Goal: Find specific page/section: Find specific page/section

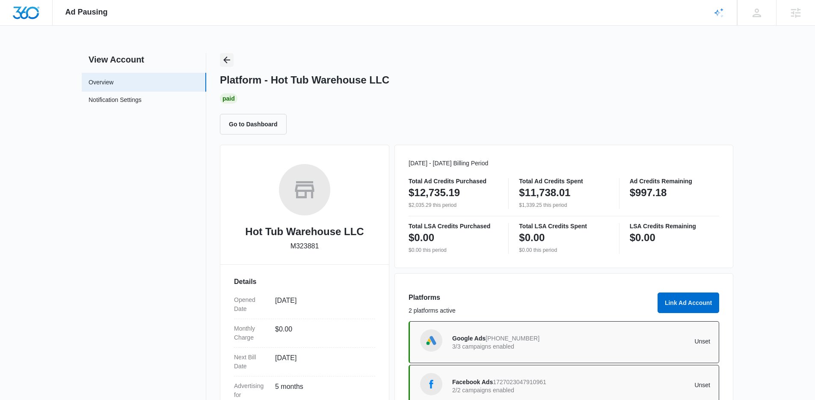
click at [230, 61] on icon "Back" at bounding box center [227, 60] width 10 height 10
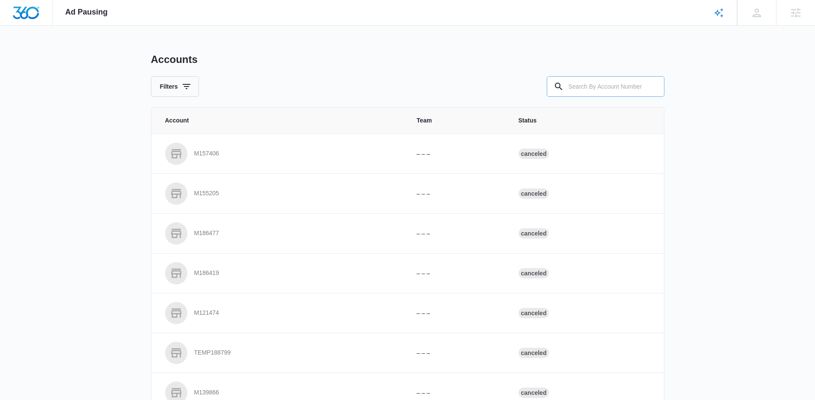
click at [601, 85] on input "text" at bounding box center [606, 86] width 118 height 21
paste input "M327144"
type input "M327144"
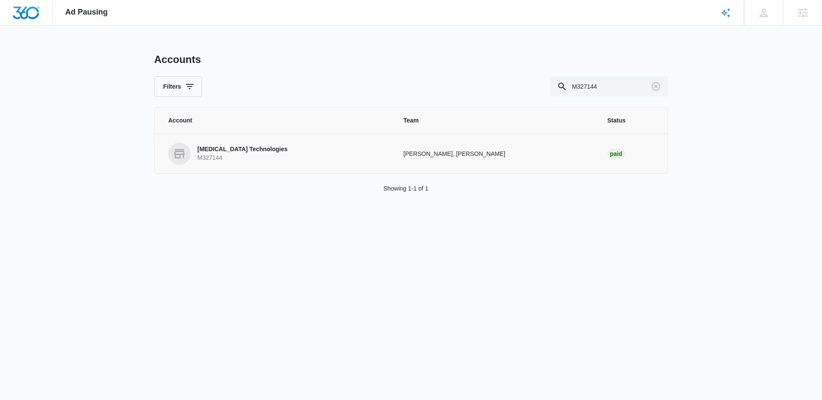
click at [238, 157] on p "M327144" at bounding box center [242, 158] width 90 height 9
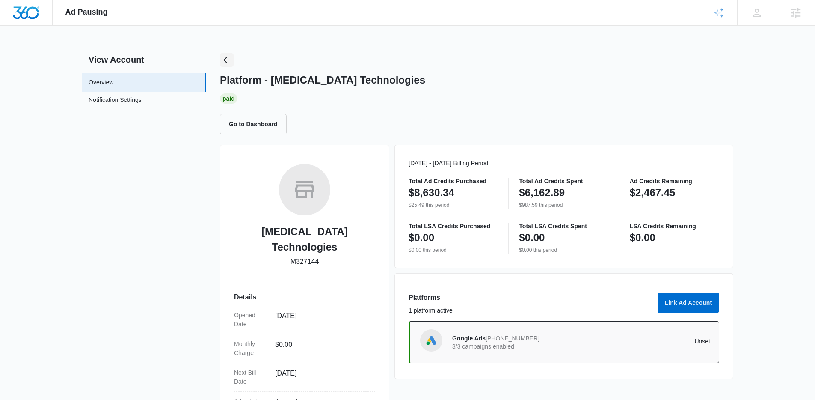
click at [230, 64] on icon "Back" at bounding box center [227, 60] width 10 height 10
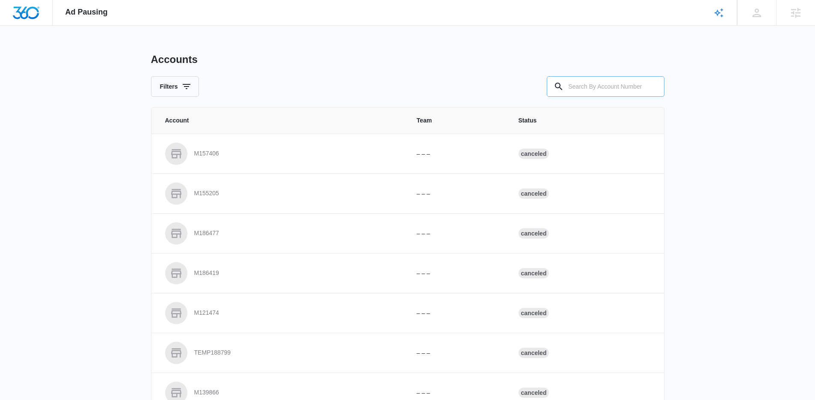
drag, startPoint x: 606, startPoint y: 82, endPoint x: 601, endPoint y: 81, distance: 4.8
click at [606, 82] on input "text" at bounding box center [606, 86] width 118 height 21
paste input "M322569"
type input "M322569"
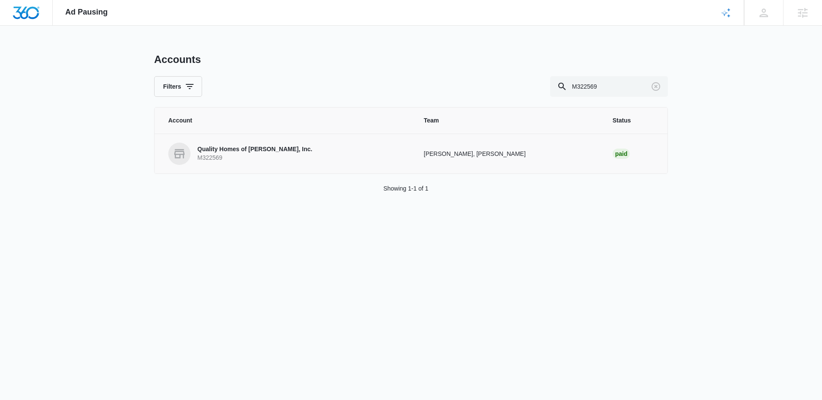
click at [194, 154] on link "Quality Homes of [PERSON_NAME], Inc. M322569" at bounding box center [285, 154] width 235 height 22
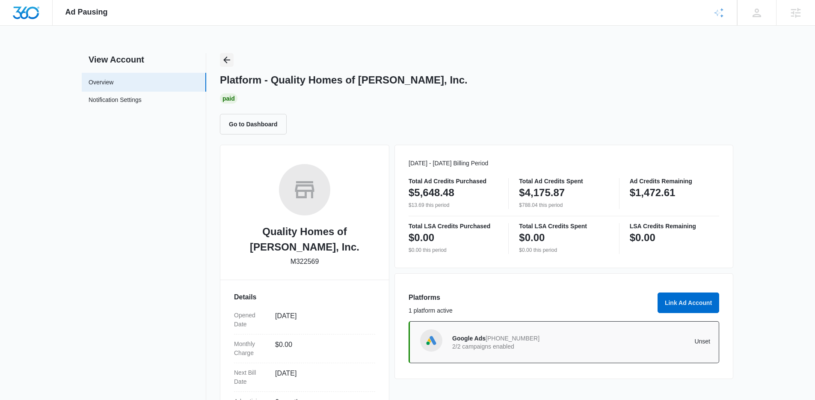
click at [225, 55] on icon "Back" at bounding box center [227, 60] width 10 height 10
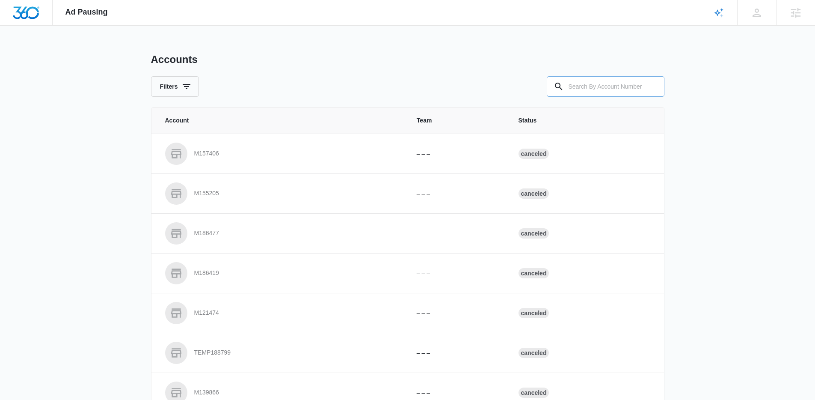
click at [656, 91] on div at bounding box center [653, 86] width 14 height 21
drag, startPoint x: 628, startPoint y: 91, endPoint x: 584, endPoint y: 81, distance: 44.7
click at [624, 89] on input "text" at bounding box center [606, 86] width 118 height 21
paste input "M331122"
type input "M331122"
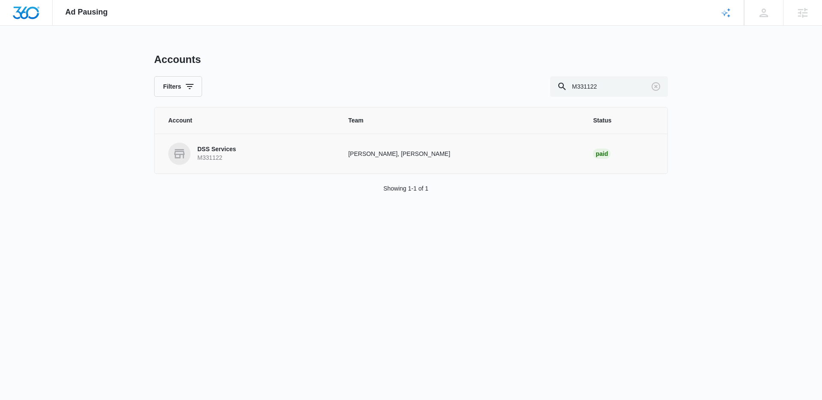
click at [222, 161] on p "M331122" at bounding box center [216, 158] width 39 height 9
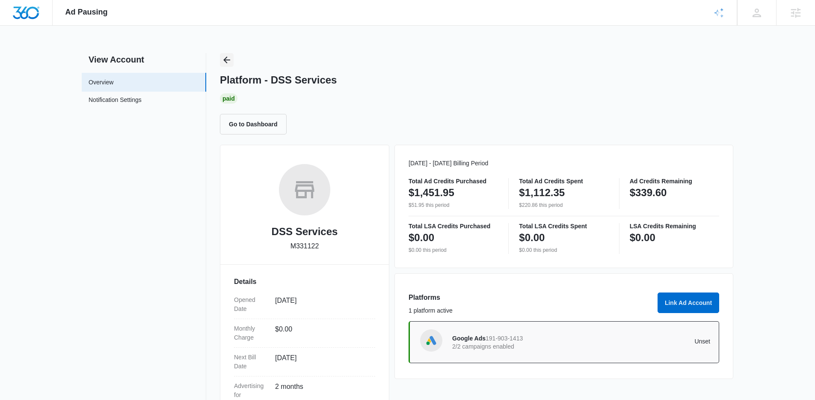
click at [224, 57] on icon "Back" at bounding box center [227, 60] width 10 height 10
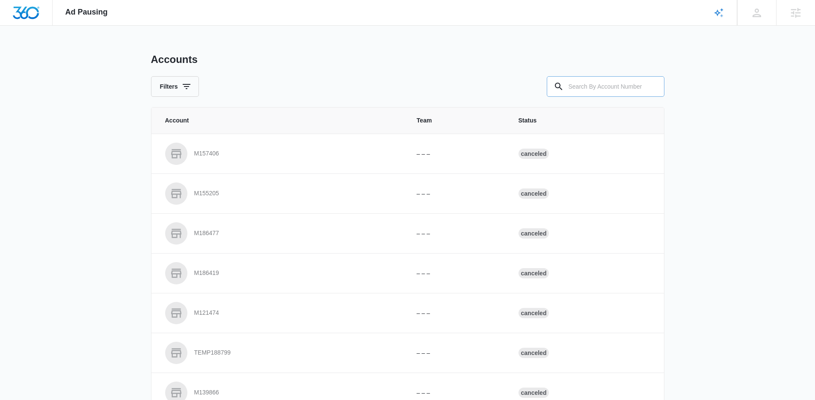
click at [595, 91] on input "text" at bounding box center [606, 86] width 118 height 21
paste input "M14487"
type input "M14487"
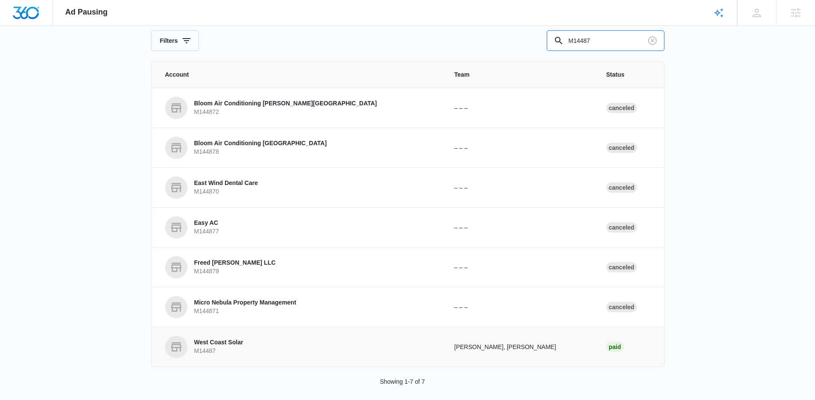
scroll to position [53, 0]
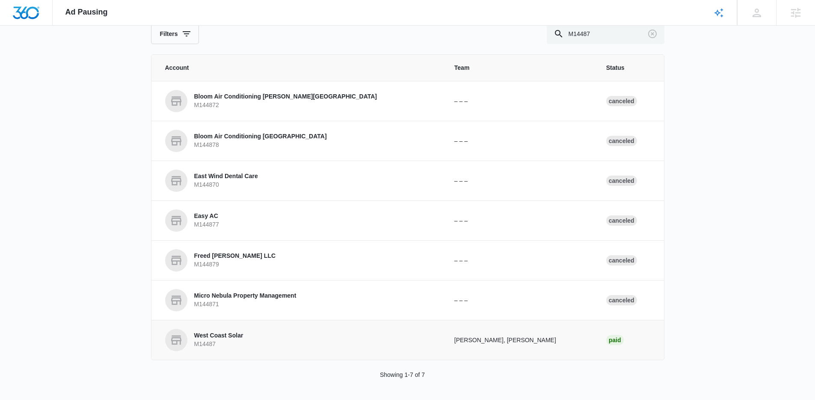
click at [231, 342] on p "M14487" at bounding box center [218, 344] width 49 height 9
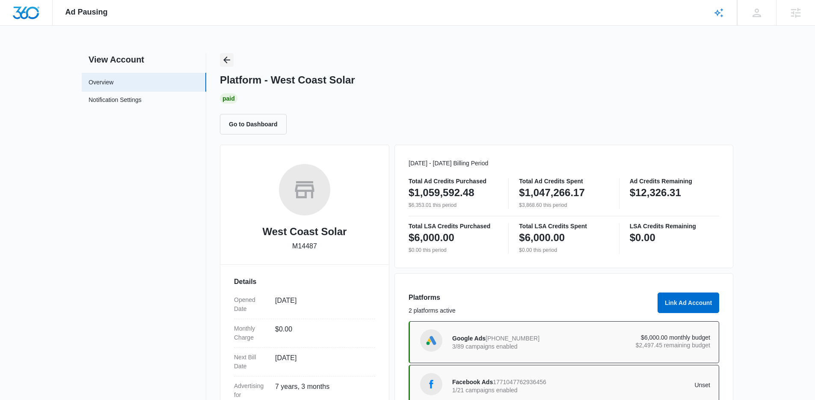
click at [224, 60] on icon "Back" at bounding box center [227, 60] width 10 height 10
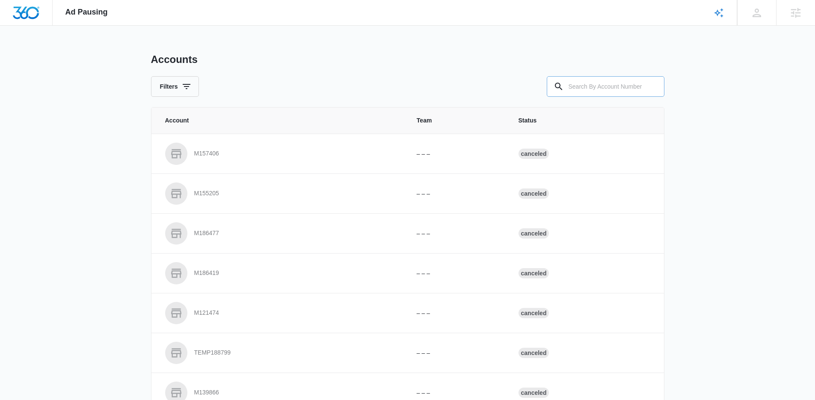
drag, startPoint x: 597, startPoint y: 94, endPoint x: 552, endPoint y: 89, distance: 45.2
click at [588, 90] on input "text" at bounding box center [606, 86] width 118 height 21
paste input "M38671"
type input "M38671"
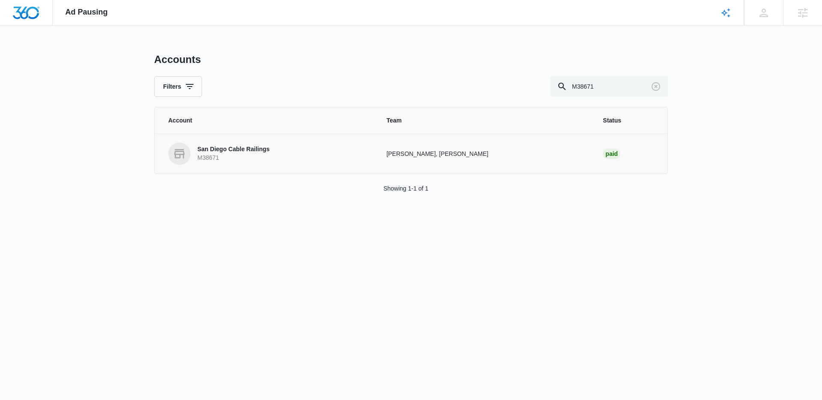
click at [202, 166] on td "San Diego Cable Railings M38671" at bounding box center [265, 154] width 222 height 40
click at [209, 157] on p "M38671" at bounding box center [233, 158] width 72 height 9
